Goal: Task Accomplishment & Management: Complete application form

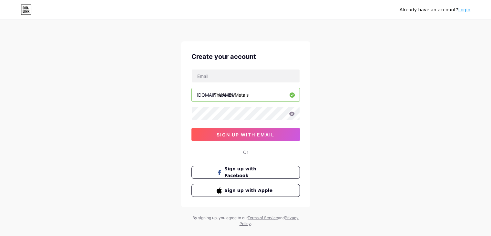
click at [215, 68] on div "Create your account [DOMAIN_NAME]/ TheYellowMetals sign up with email Or Sign u…" at bounding box center [245, 124] width 129 height 166
click at [215, 72] on input "text" at bounding box center [246, 75] width 108 height 13
click at [217, 76] on input "text" at bounding box center [246, 75] width 108 height 13
click at [208, 76] on input "text" at bounding box center [246, 75] width 108 height 13
type input "[EMAIL_ADDRESS][DOMAIN_NAME]"
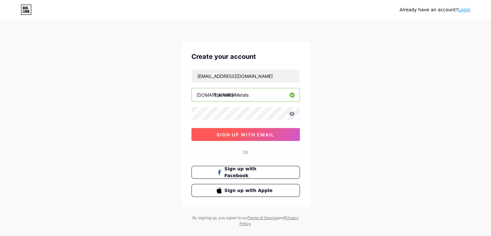
click at [234, 132] on span "sign up with email" at bounding box center [246, 134] width 58 height 5
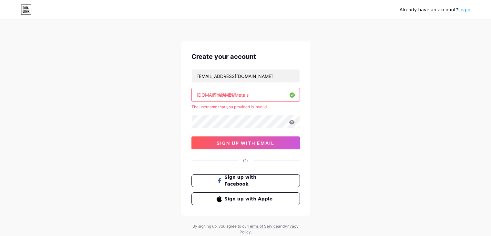
click at [224, 95] on input "TheYellowMetals" at bounding box center [246, 94] width 108 height 13
click at [222, 95] on input "TheYellowMetals" at bounding box center [246, 94] width 108 height 13
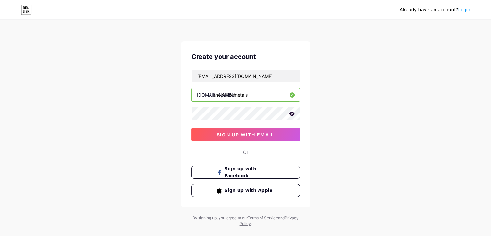
click at [221, 97] on input "theyellowmetals" at bounding box center [246, 94] width 108 height 13
type input "theyellowmetals"
click at [221, 134] on span "sign up with email" at bounding box center [246, 134] width 58 height 5
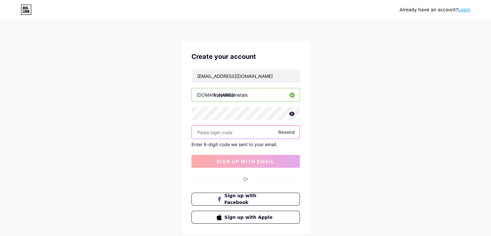
paste input "783144"
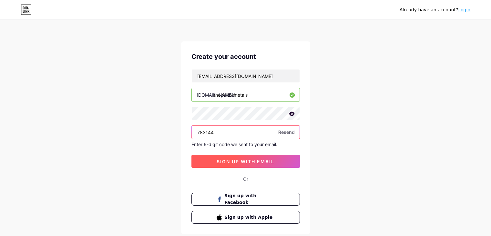
type input "783144"
click at [205, 163] on button "sign up with email" at bounding box center [246, 161] width 109 height 13
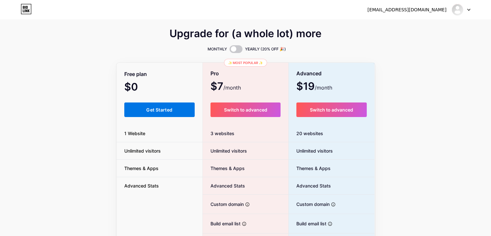
click at [183, 107] on button "Get Started" at bounding box center [159, 109] width 71 height 15
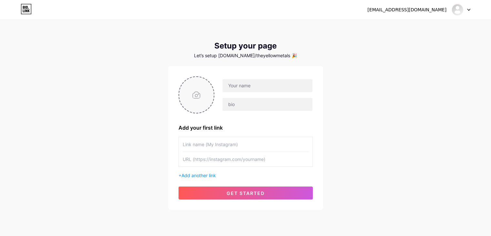
click at [195, 94] on input "file" at bounding box center [196, 95] width 35 height 36
type input "C:\fakepath\The Yellow Metals.jpg"
click at [232, 88] on input "text" at bounding box center [268, 85] width 90 height 13
paste input "The Yellow Metals"
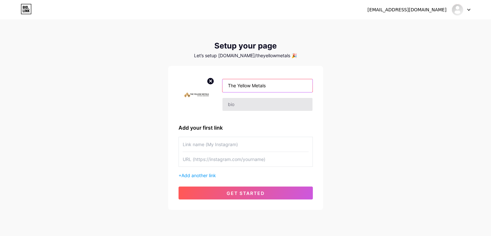
type input "The Yellow Metals"
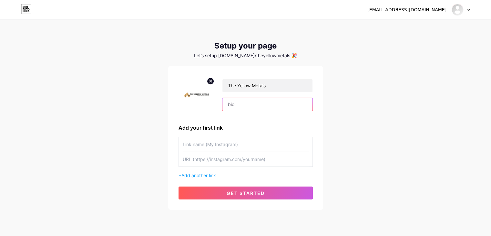
click at [232, 105] on input "text" at bounding box center [268, 104] width 90 height 13
paste input "The Yellow Metals offers handcrafted brass and copper cookware, blending tradit…"
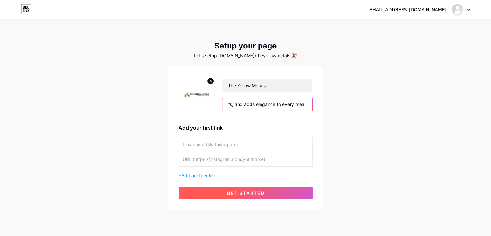
type input "The Yellow Metals offers handcrafted brass and copper cookware, blending tradit…"
click at [215, 194] on button "get started" at bounding box center [246, 192] width 134 height 13
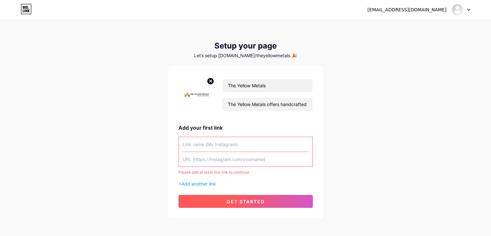
click at [215, 195] on button "get started" at bounding box center [246, 201] width 134 height 13
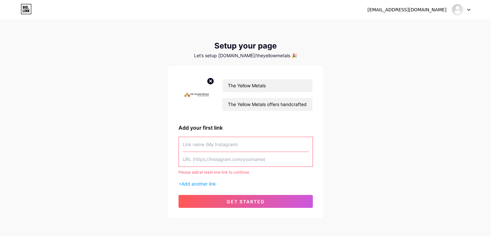
click at [211, 141] on input "text" at bounding box center [246, 144] width 126 height 15
click at [212, 147] on input "text" at bounding box center [246, 144] width 126 height 15
paste input "The Yellow Metals"
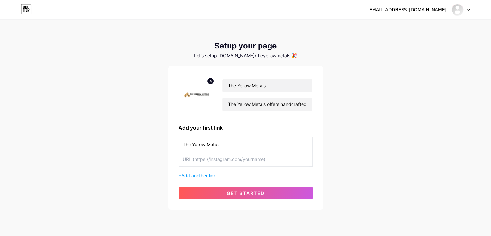
type input "The Yellow Metals"
click at [209, 161] on input "text" at bounding box center [246, 159] width 126 height 15
click at [53, 212] on div "[EMAIL_ADDRESS][DOMAIN_NAME] Dashboard Logout Setup your page Let’s setup [DOMA…" at bounding box center [245, 115] width 491 height 230
click at [213, 149] on input "The Yellow Metals" at bounding box center [246, 144] width 126 height 15
click at [213, 158] on input "text" at bounding box center [246, 159] width 126 height 15
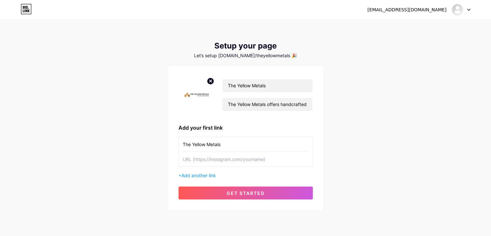
paste input "[URL][DOMAIN_NAME]"
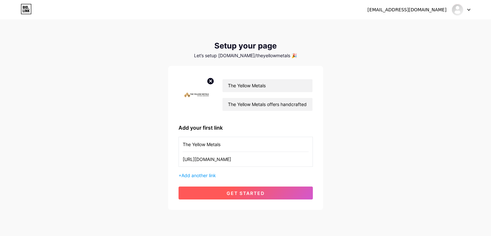
type input "[URL][DOMAIN_NAME]"
click at [228, 191] on span "get started" at bounding box center [246, 192] width 38 height 5
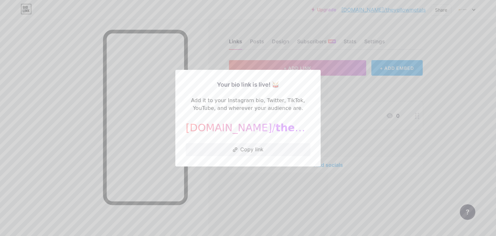
click at [240, 185] on div at bounding box center [248, 118] width 496 height 236
